Goal: Information Seeking & Learning: Check status

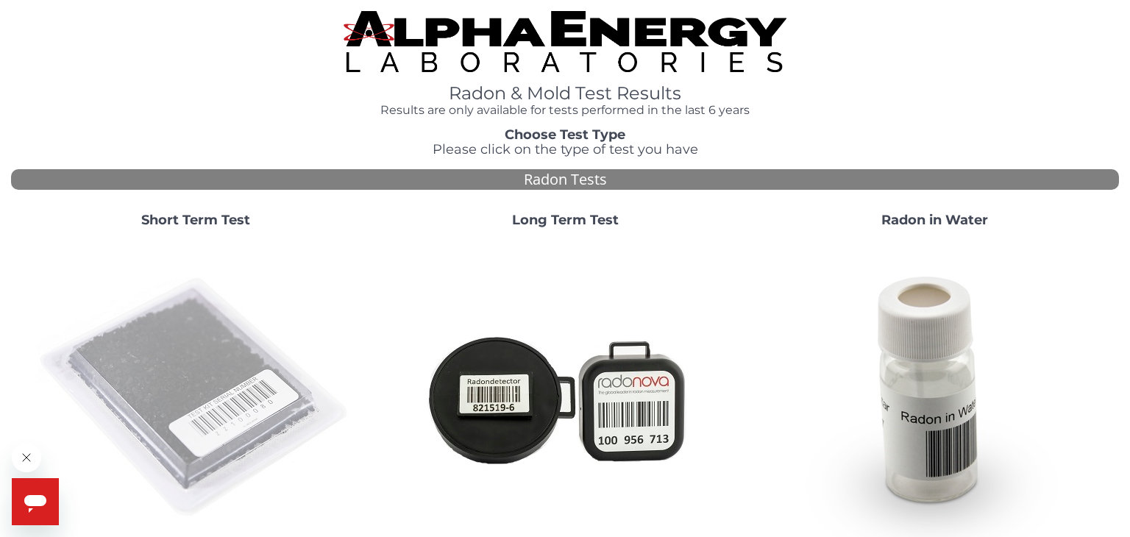
click at [191, 405] on img at bounding box center [196, 398] width 316 height 316
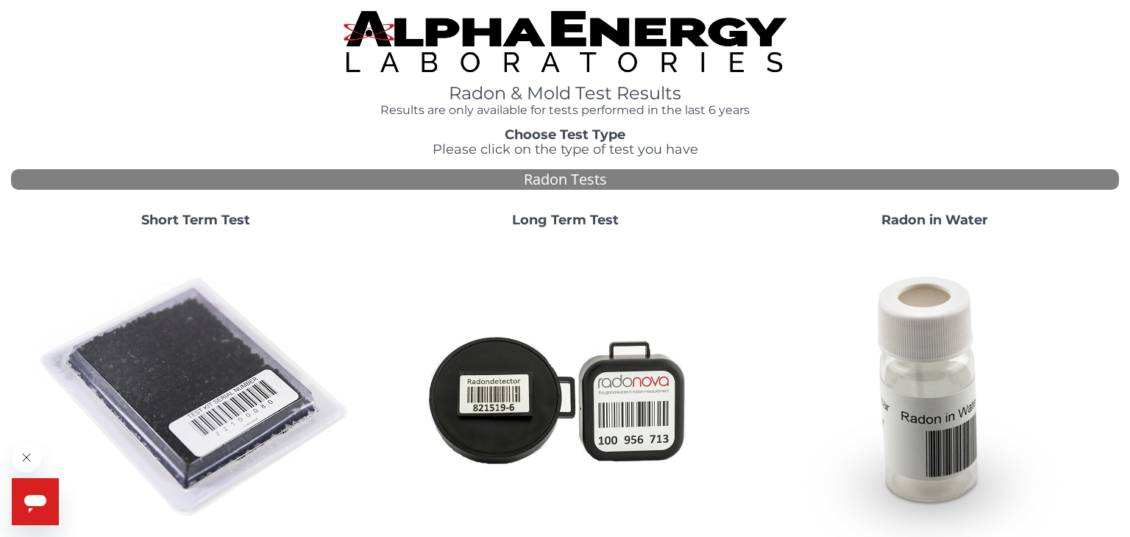
click at [210, 344] on img at bounding box center [196, 398] width 316 height 316
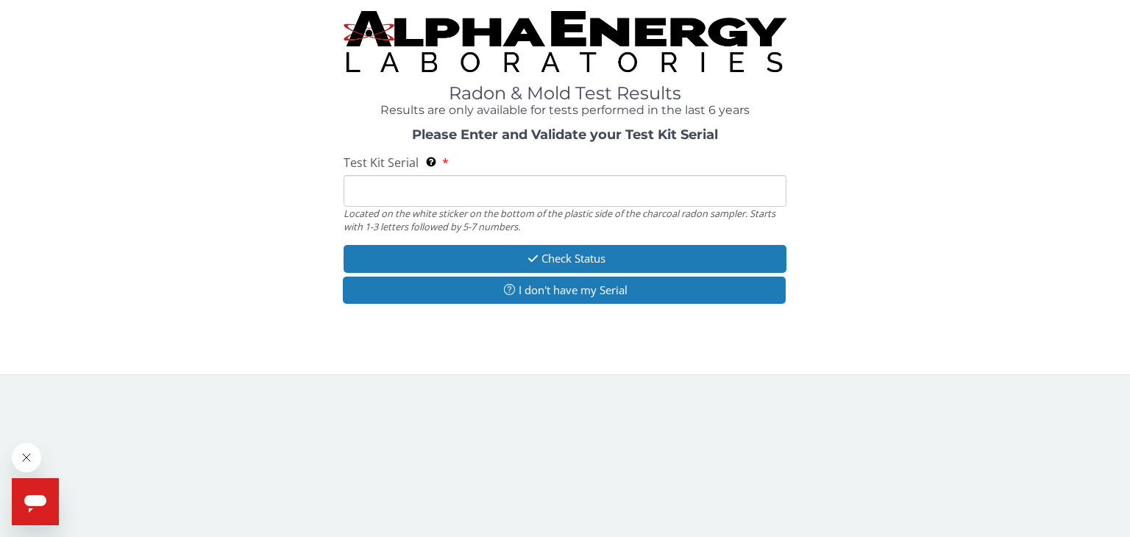
click at [359, 192] on input "Test Kit Serial Located on the white sticker on the bottom of the plastic side …" at bounding box center [565, 191] width 443 height 32
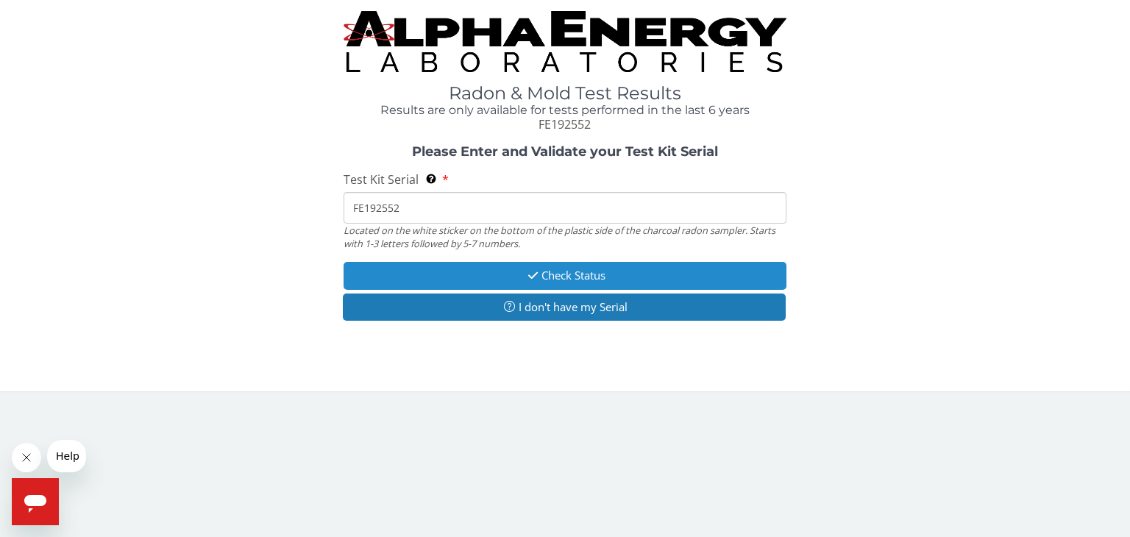
type input "FE192552"
click at [558, 275] on button "Check Status" at bounding box center [565, 275] width 443 height 27
